Goal: Navigation & Orientation: Find specific page/section

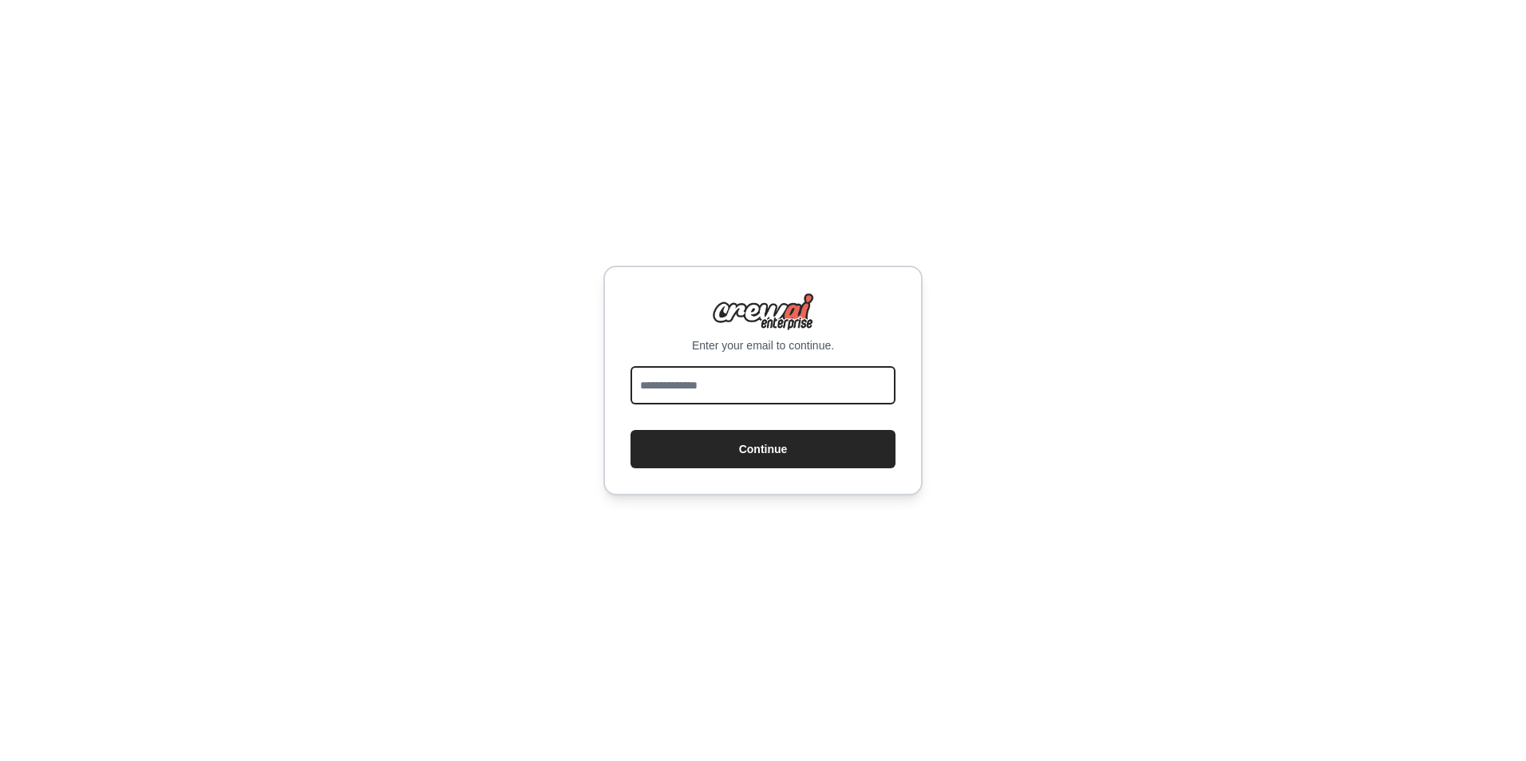
click at [796, 393] on input "email" at bounding box center [763, 385] width 265 height 38
type input "**********"
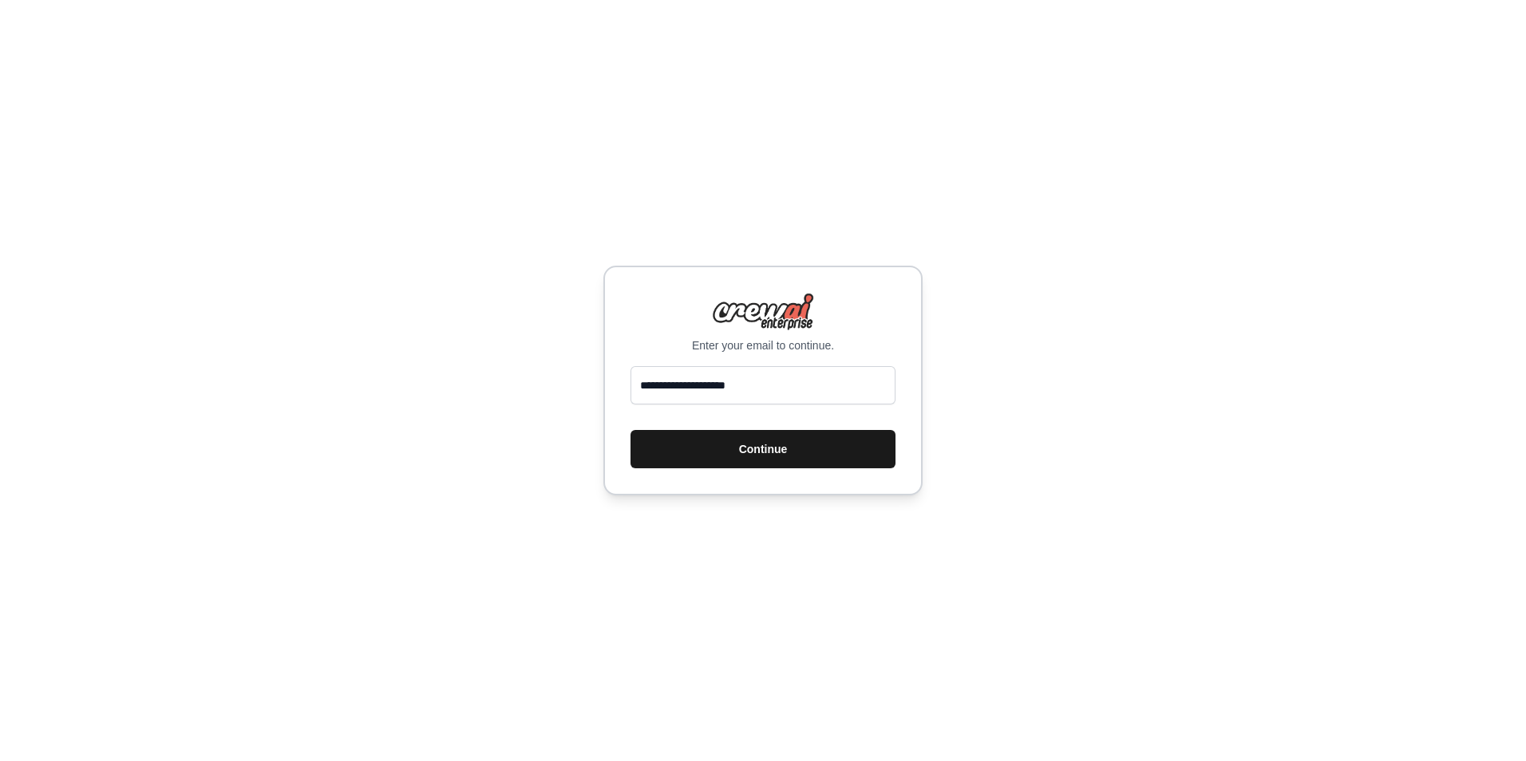
click at [766, 449] on button "Continue" at bounding box center [763, 449] width 265 height 38
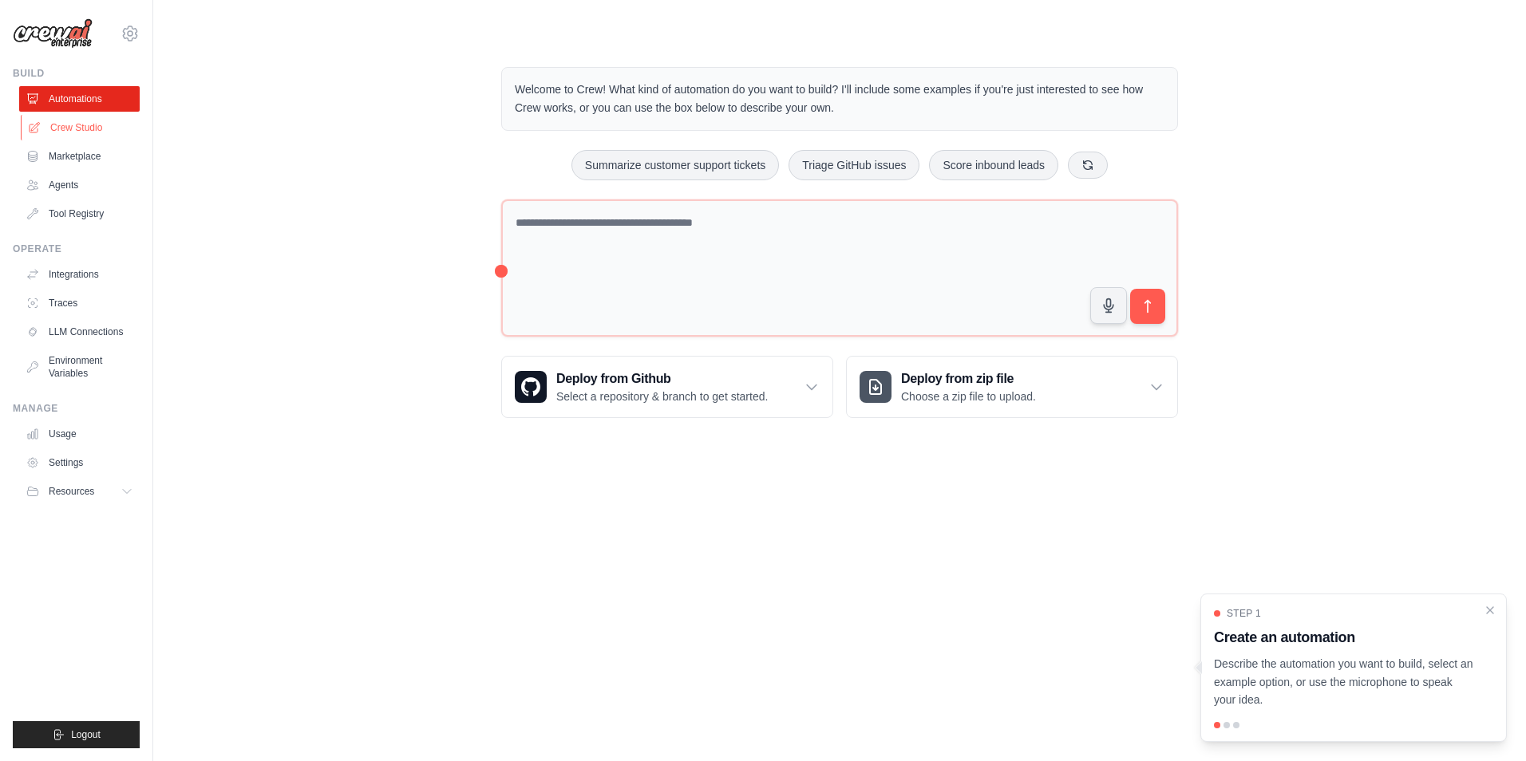
click at [89, 123] on link "Crew Studio" at bounding box center [81, 128] width 121 height 26
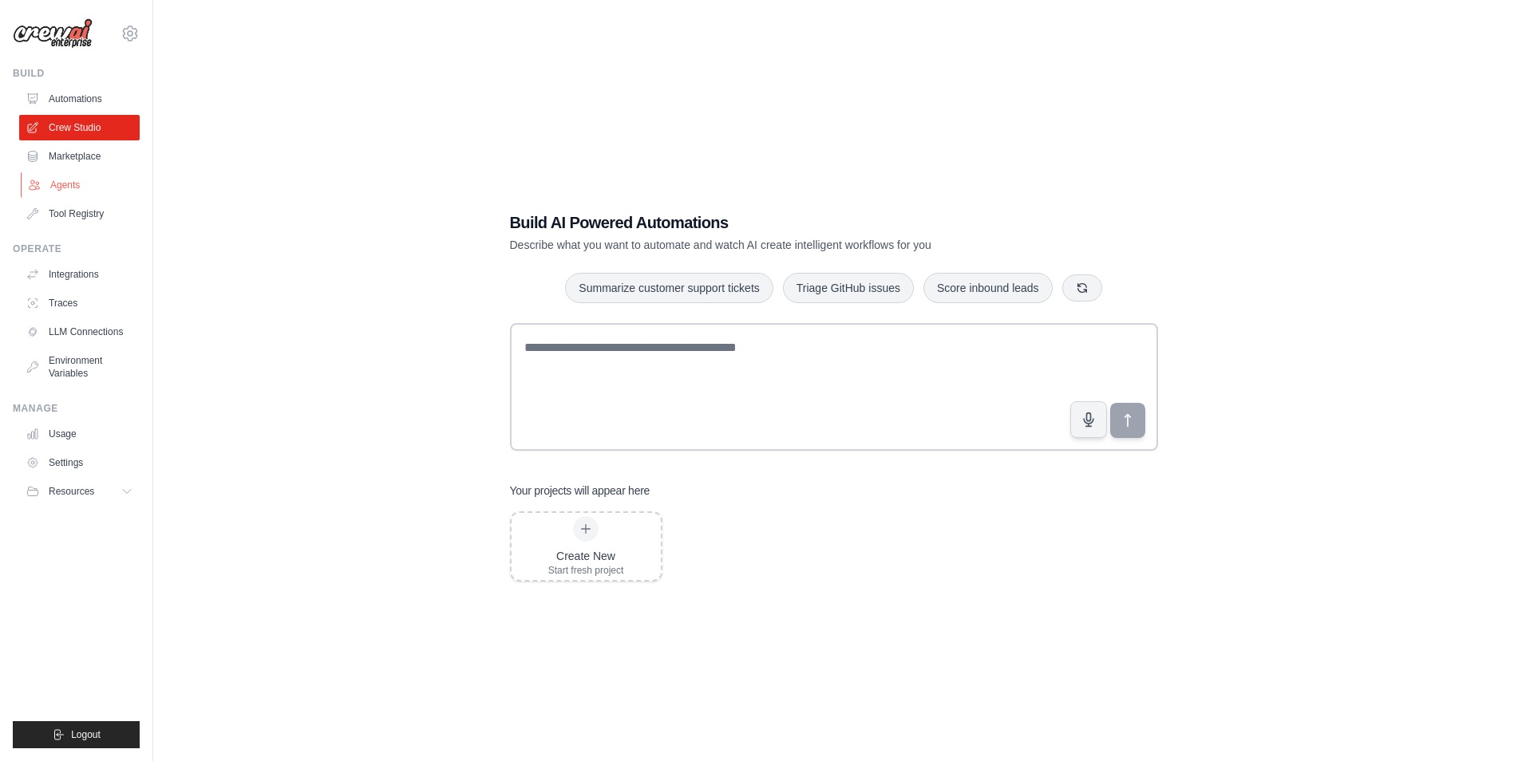
click at [69, 178] on link "Agents" at bounding box center [81, 185] width 121 height 26
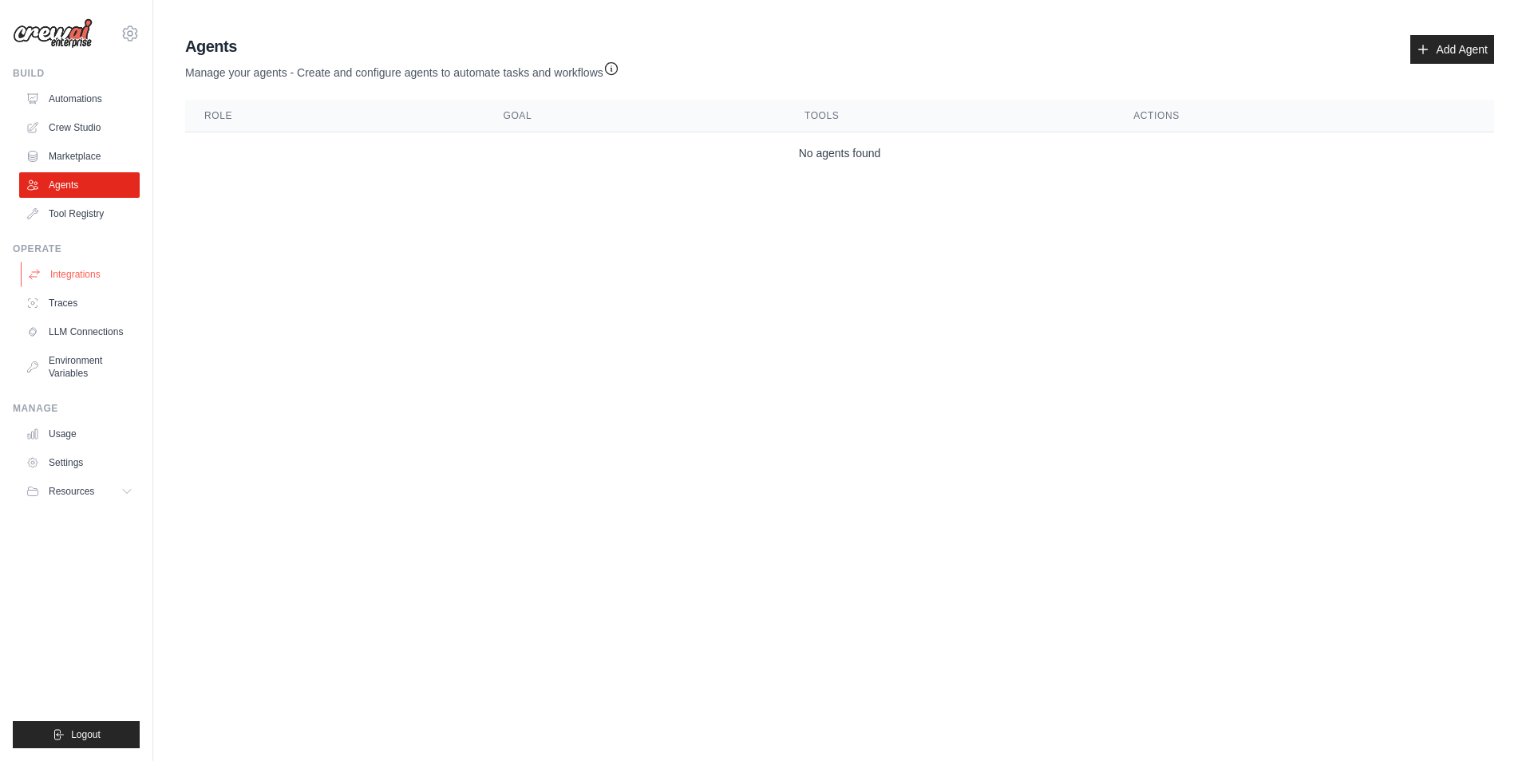
click at [86, 277] on link "Integrations" at bounding box center [81, 275] width 121 height 26
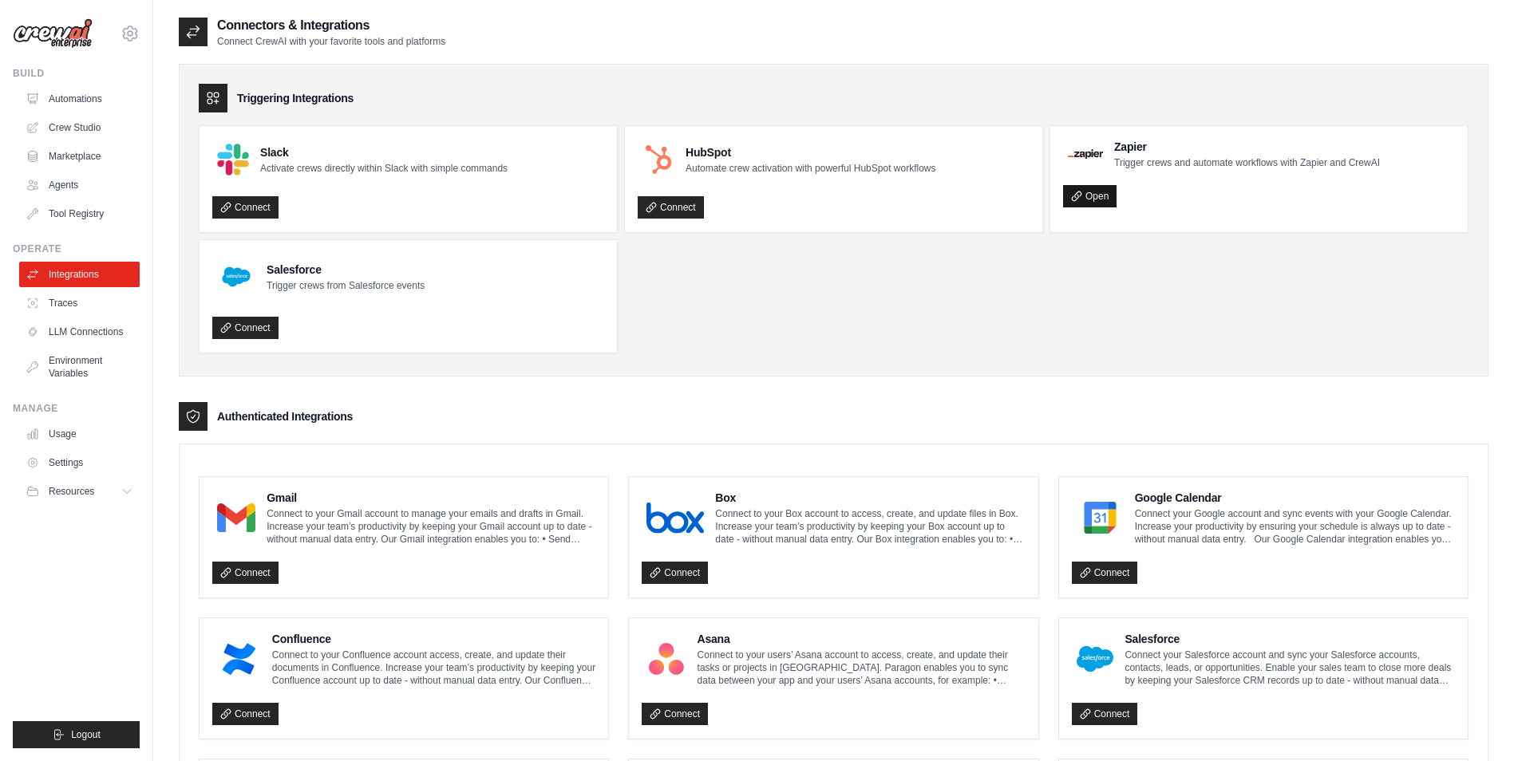
click at [1107, 193] on link "Open" at bounding box center [1089, 196] width 53 height 22
